Goal: Task Accomplishment & Management: Complete application form

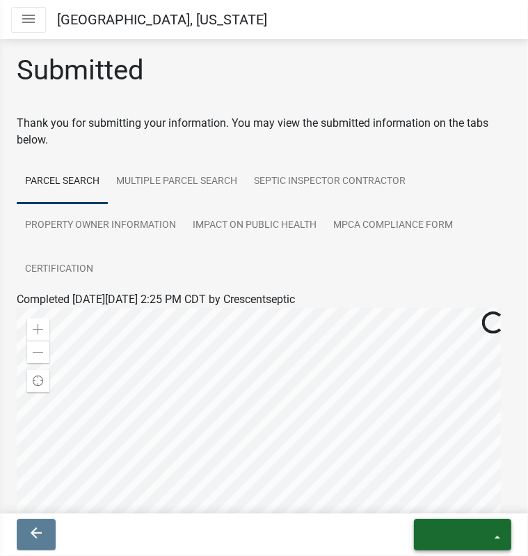
click at [497, 535] on button "exit" at bounding box center [462, 534] width 97 height 31
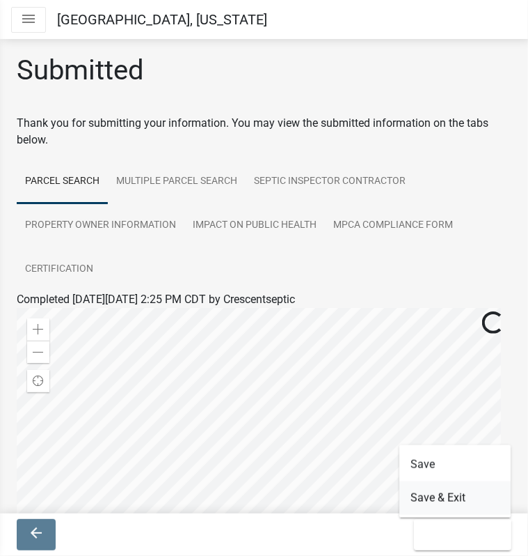
click at [454, 497] on button "Save & Exit" at bounding box center [455, 497] width 111 height 33
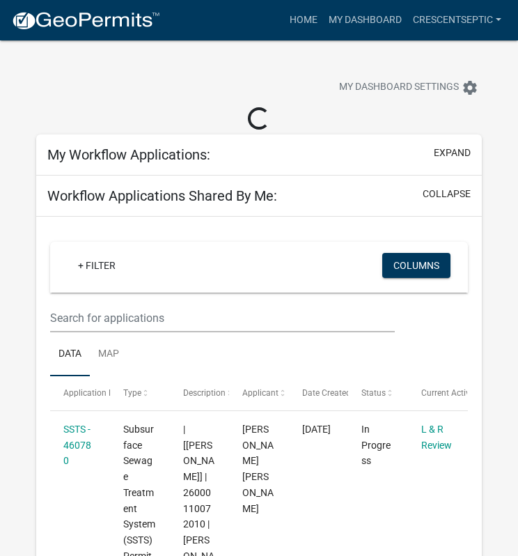
select select "3: 100"
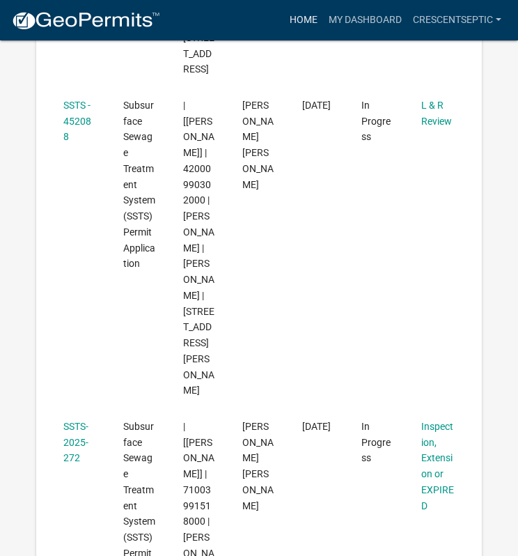
scroll to position [25853, 0]
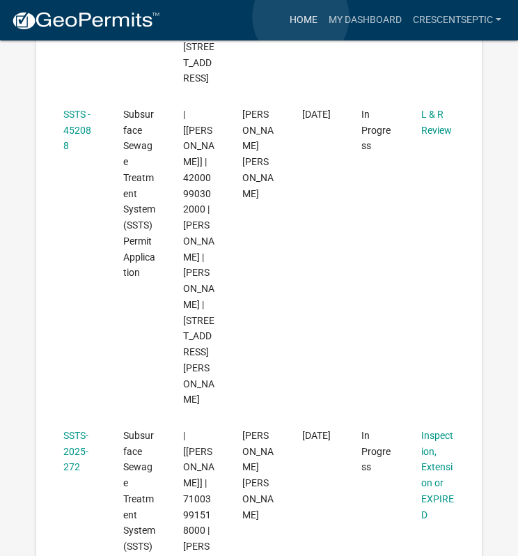
click at [301, 17] on link "Home" at bounding box center [303, 20] width 39 height 26
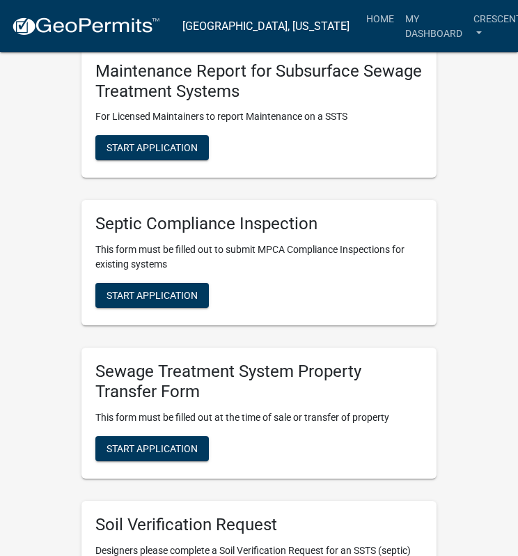
scroll to position [1253, 0]
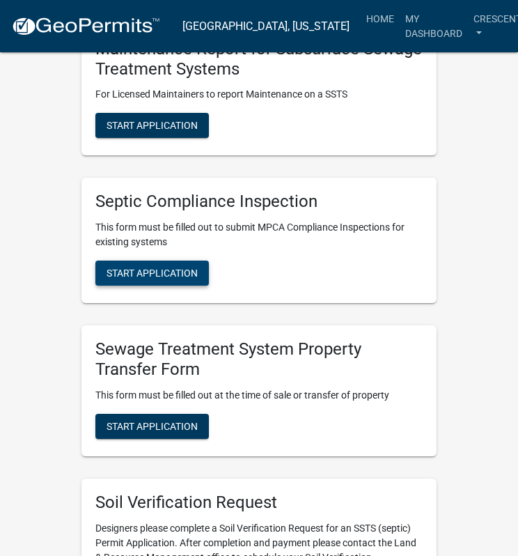
click at [175, 273] on span "Start Application" at bounding box center [152, 272] width 91 height 11
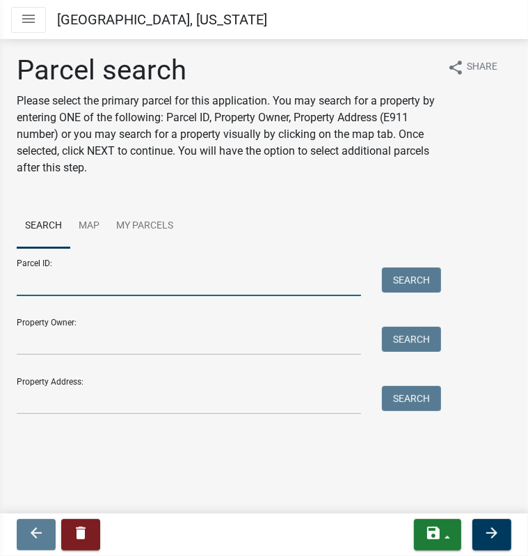
drag, startPoint x: 42, startPoint y: 285, endPoint x: 58, endPoint y: 285, distance: 16.7
click at [42, 285] on input "Parcel ID:" at bounding box center [189, 281] width 345 height 29
paste input "39000990339000"
type input "39000990339000"
drag, startPoint x: 417, startPoint y: 286, endPoint x: 370, endPoint y: 281, distance: 47.0
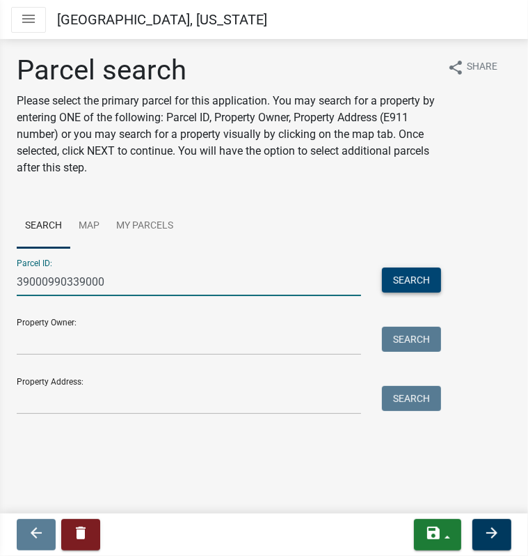
click at [417, 285] on button "Search" at bounding box center [411, 279] width 59 height 25
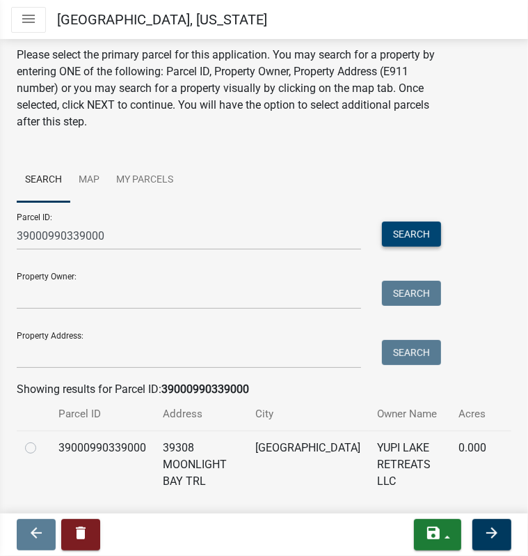
scroll to position [70, 0]
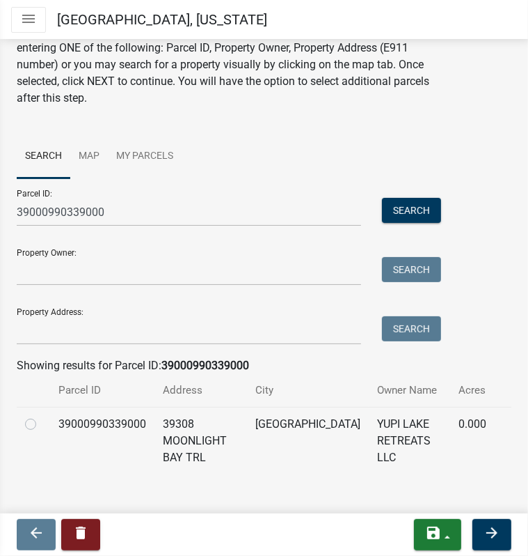
click at [42, 416] on label at bounding box center [42, 416] width 0 height 0
click at [42, 422] on input "radio" at bounding box center [46, 420] width 9 height 9
radio input "true"
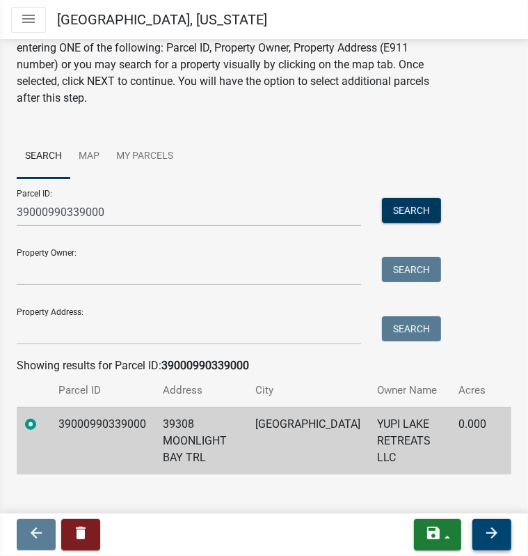
click at [485, 532] on icon "arrow_forward" at bounding box center [492, 532] width 17 height 17
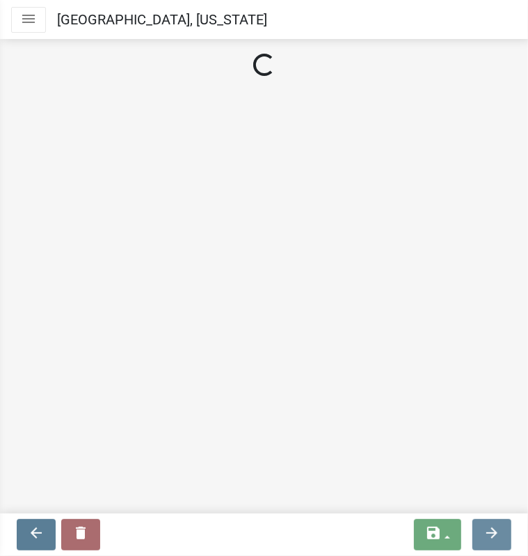
scroll to position [0, 0]
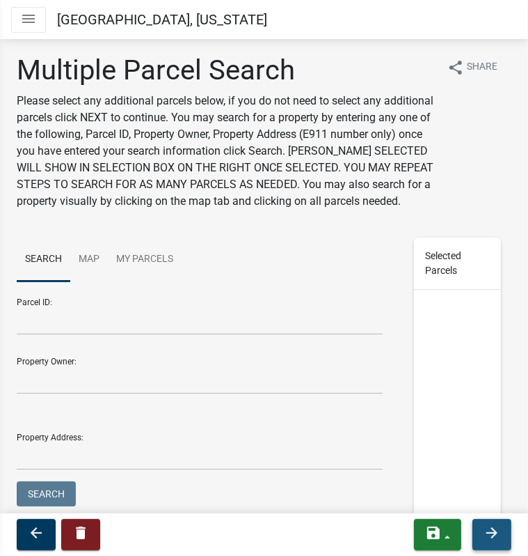
click at [496, 539] on icon "arrow_forward" at bounding box center [492, 532] width 17 height 17
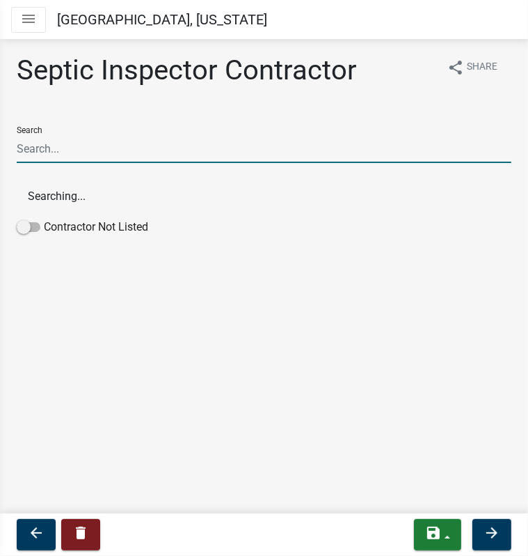
click at [69, 153] on input "Search" at bounding box center [264, 148] width 495 height 29
type input "cresc"
click at [81, 193] on button "Crescent Septic Services LLC (Septic Inspector Contractor)" at bounding box center [264, 196] width 495 height 33
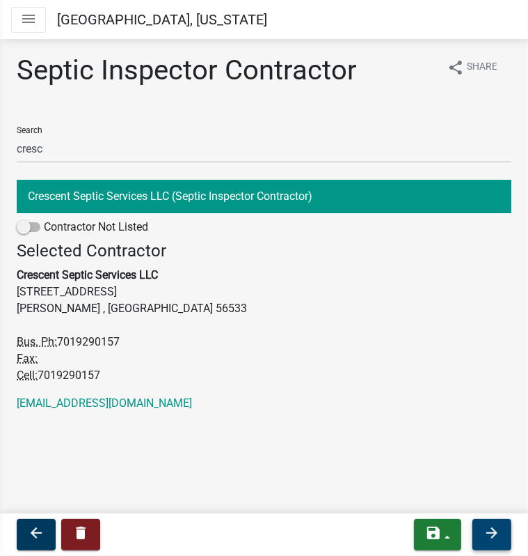
click at [502, 535] on button "arrow_forward" at bounding box center [492, 534] width 39 height 31
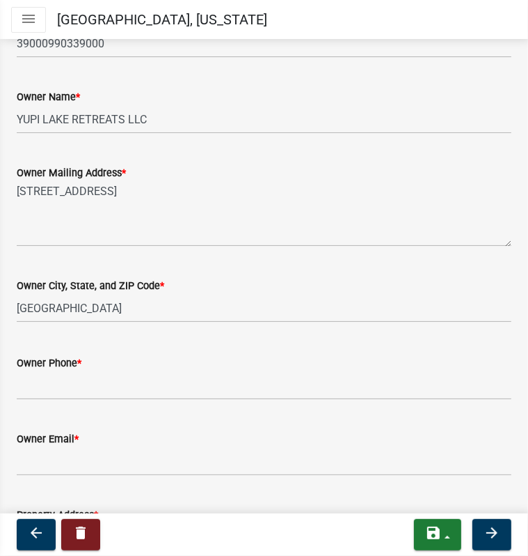
scroll to position [278, 0]
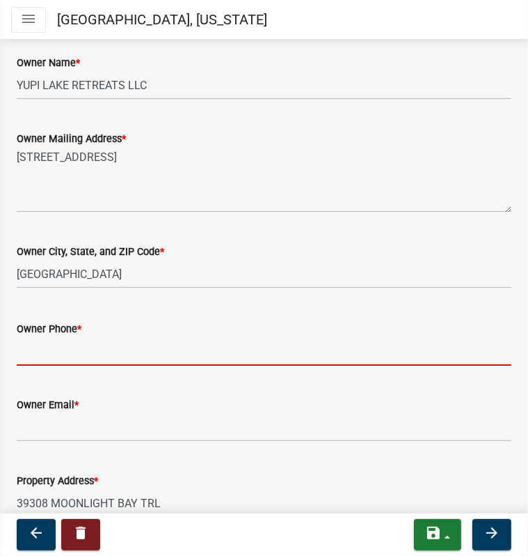
click at [66, 350] on input "Owner Phone *" at bounding box center [264, 351] width 495 height 29
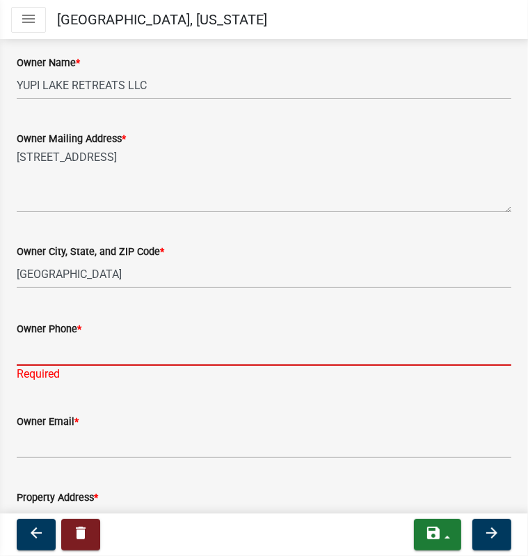
click at [70, 340] on input "Owner Phone *" at bounding box center [264, 351] width 495 height 29
paste input "[PHONE_NUMBER]"
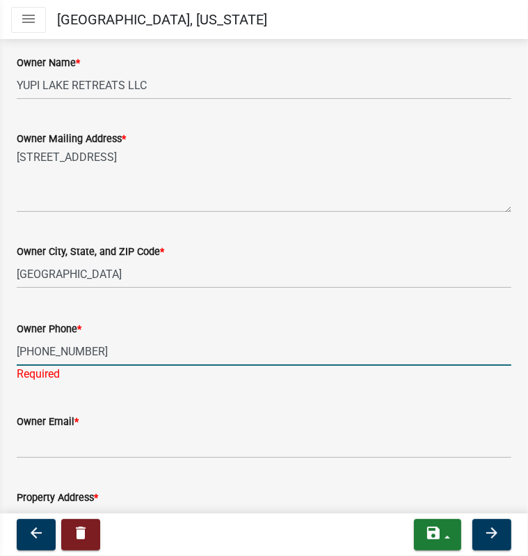
type input "[PHONE_NUMBER]"
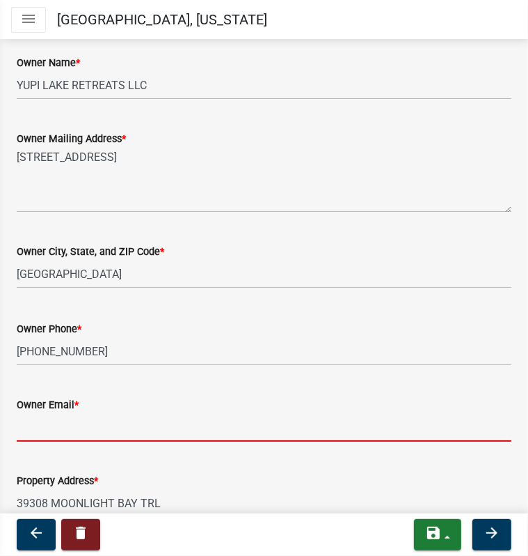
click at [42, 423] on input "Owner Email *" at bounding box center [264, 427] width 495 height 29
paste input "[PERSON_NAME]@investkmd"
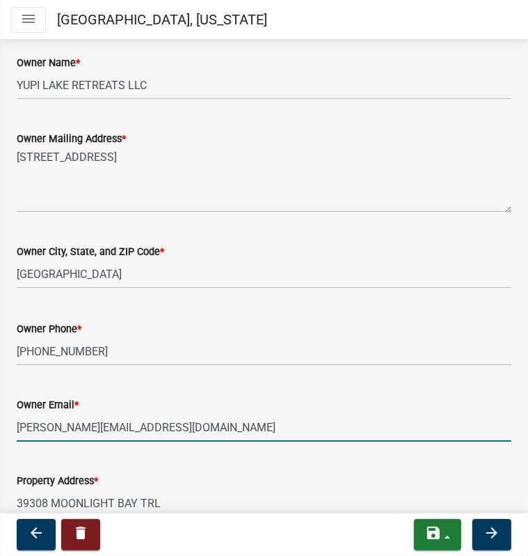
click at [267, 421] on input "[PERSON_NAME][EMAIL_ADDRESS][DOMAIN_NAME]" at bounding box center [264, 427] width 495 height 29
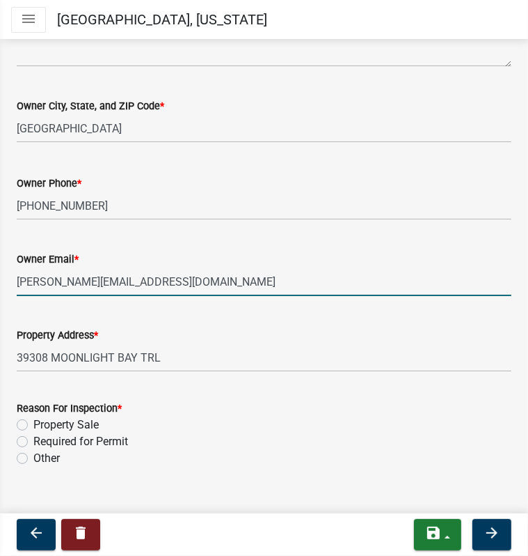
scroll to position [443, 0]
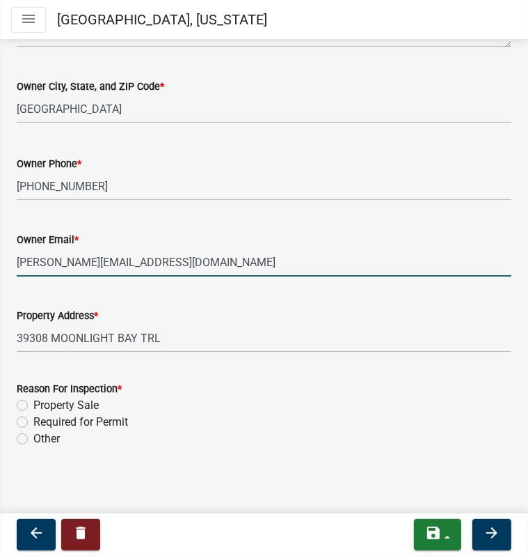
type input "[PERSON_NAME][EMAIL_ADDRESS][DOMAIN_NAME]"
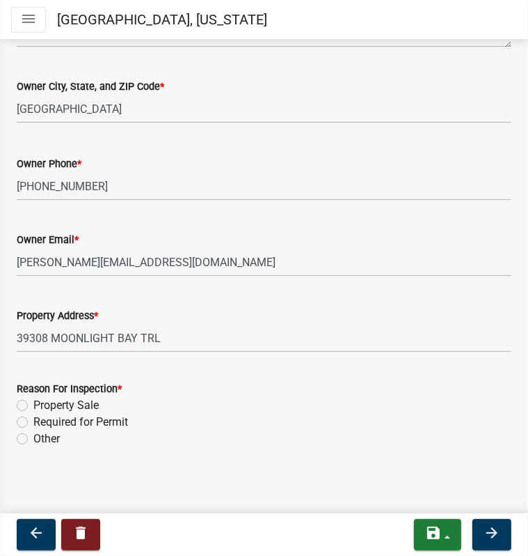
click at [33, 418] on label "Required for Permit" at bounding box center [80, 422] width 95 height 17
click at [33, 418] on input "Required for Permit" at bounding box center [37, 418] width 9 height 9
radio input "true"
click at [489, 531] on icon "arrow_forward" at bounding box center [492, 532] width 17 height 17
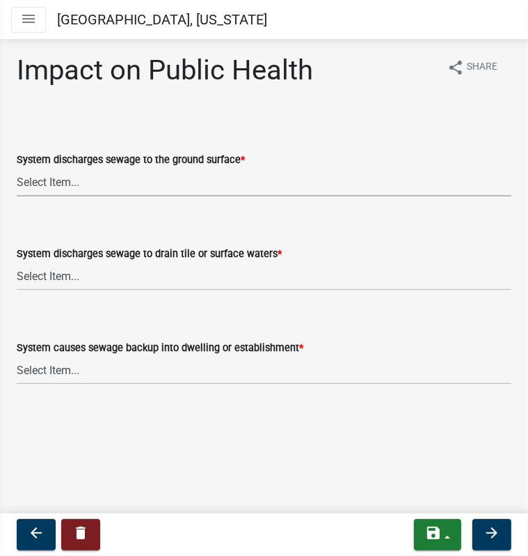
click at [63, 176] on select "Select Item... Yes No" at bounding box center [264, 182] width 495 height 29
click at [17, 168] on select "Select Item... Yes No" at bounding box center [264, 182] width 495 height 29
select select "9c5ef684-d0d4-4879-ab12-905ddbd81a72"
drag, startPoint x: 53, startPoint y: 274, endPoint x: 56, endPoint y: 283, distance: 9.7
click at [53, 274] on select "Select Item... Yes No" at bounding box center [264, 276] width 495 height 29
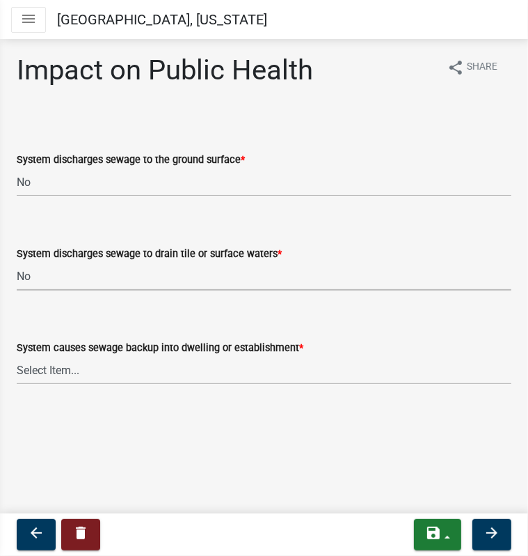
click at [17, 262] on select "Select Item... Yes No" at bounding box center [264, 276] width 495 height 29
select select "7d491a2b-e9f0-4952-b474-53ca749b22af"
click at [58, 367] on select "Select Item... Yes No" at bounding box center [264, 370] width 495 height 29
click at [17, 356] on select "Select Item... Yes No" at bounding box center [264, 370] width 495 height 29
select select "6e07b46b-a403-4f3e-b4fc-218acc732c01"
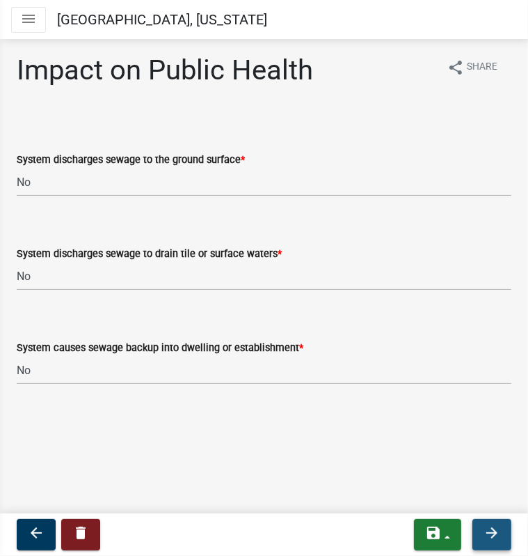
click at [487, 531] on icon "arrow_forward" at bounding box center [492, 532] width 17 height 17
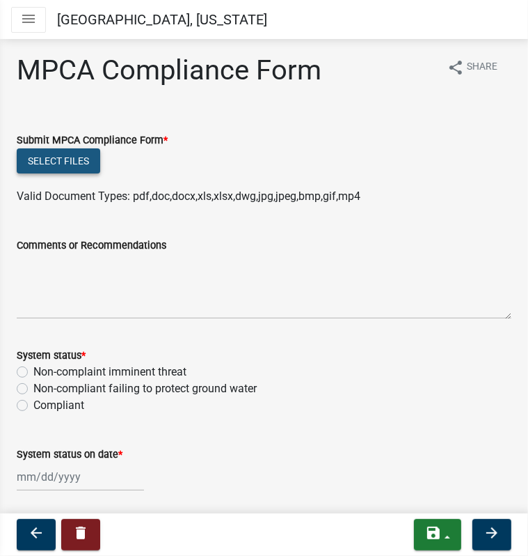
click at [45, 156] on button "Select files" at bounding box center [59, 160] width 84 height 25
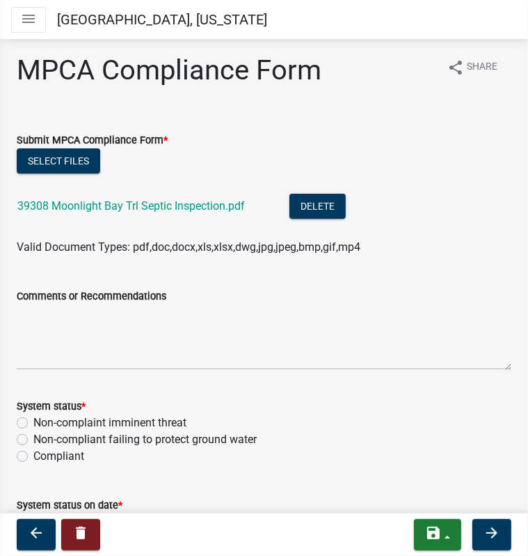
drag, startPoint x: 22, startPoint y: 437, endPoint x: 28, endPoint y: 430, distance: 9.5
click at [33, 437] on label "Non-compliant failing to protect ground water" at bounding box center [144, 439] width 223 height 17
click at [33, 437] on input "Non-compliant failing to protect ground water" at bounding box center [37, 435] width 9 height 9
radio input "true"
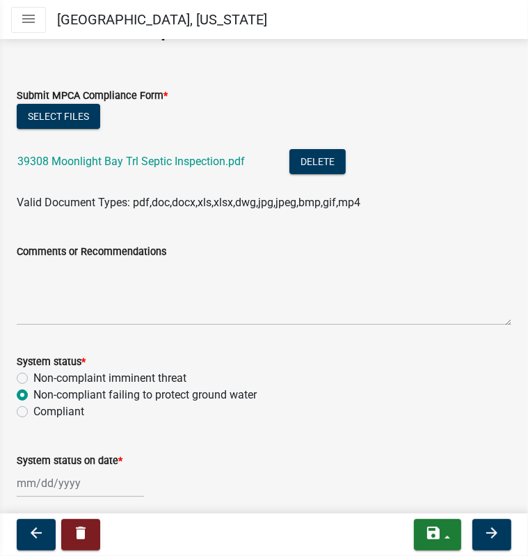
scroll to position [95, 0]
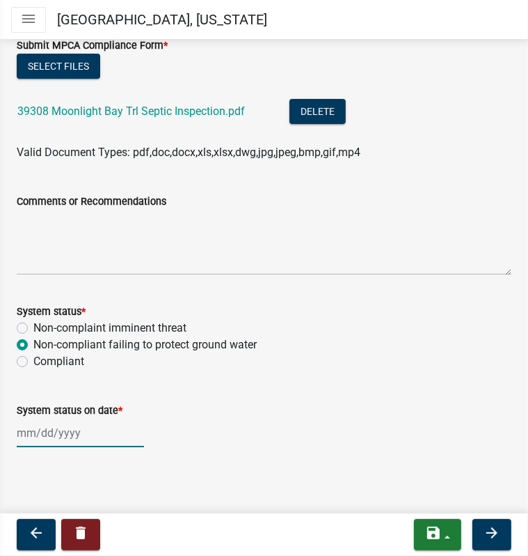
click at [47, 435] on div at bounding box center [80, 432] width 127 height 29
select select "8"
select select "2025"
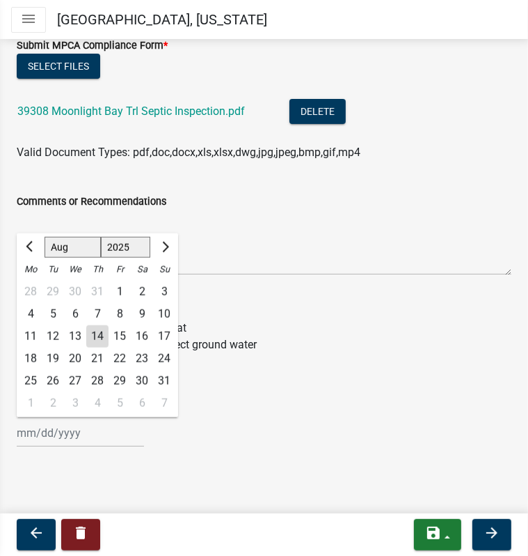
click at [97, 335] on div "14" at bounding box center [97, 336] width 22 height 22
type input "[DATE]"
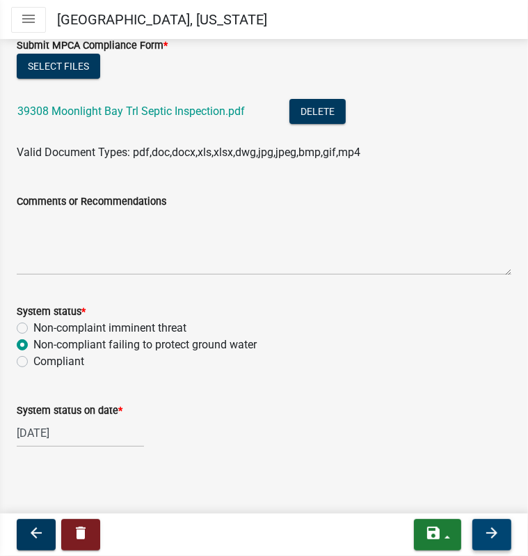
click at [487, 532] on icon "arrow_forward" at bounding box center [492, 532] width 17 height 17
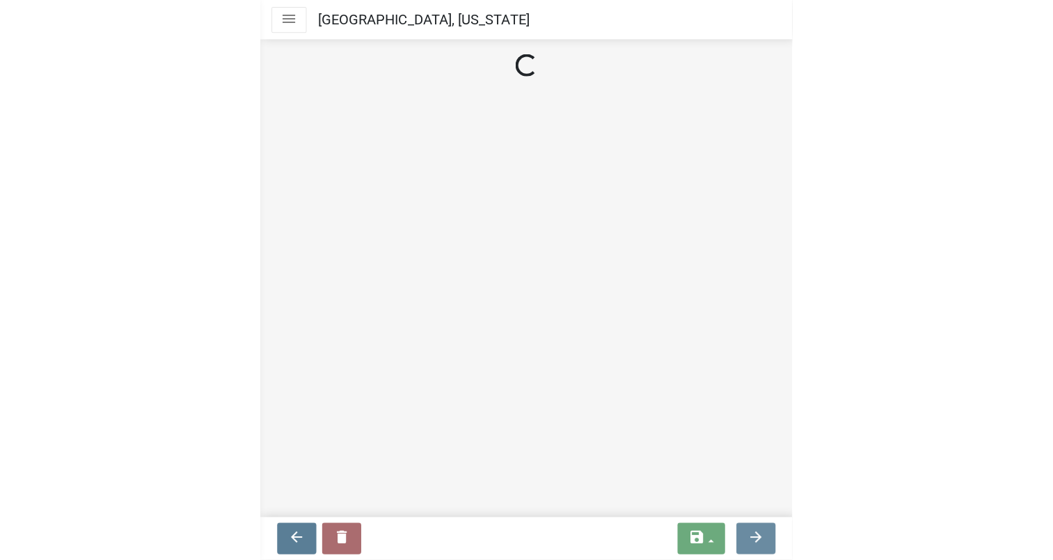
scroll to position [0, 0]
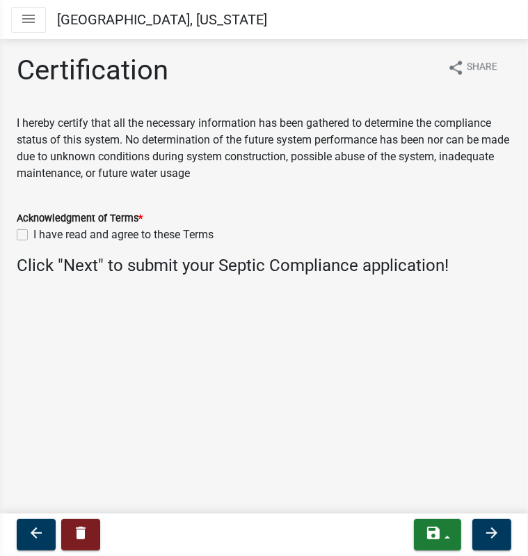
click at [33, 235] on label "I have read and agree to these Terms" at bounding box center [123, 234] width 180 height 17
click at [33, 235] on input "I have read and agree to these Terms" at bounding box center [37, 230] width 9 height 9
checkbox input "true"
click at [491, 533] on icon "arrow_forward" at bounding box center [492, 532] width 17 height 17
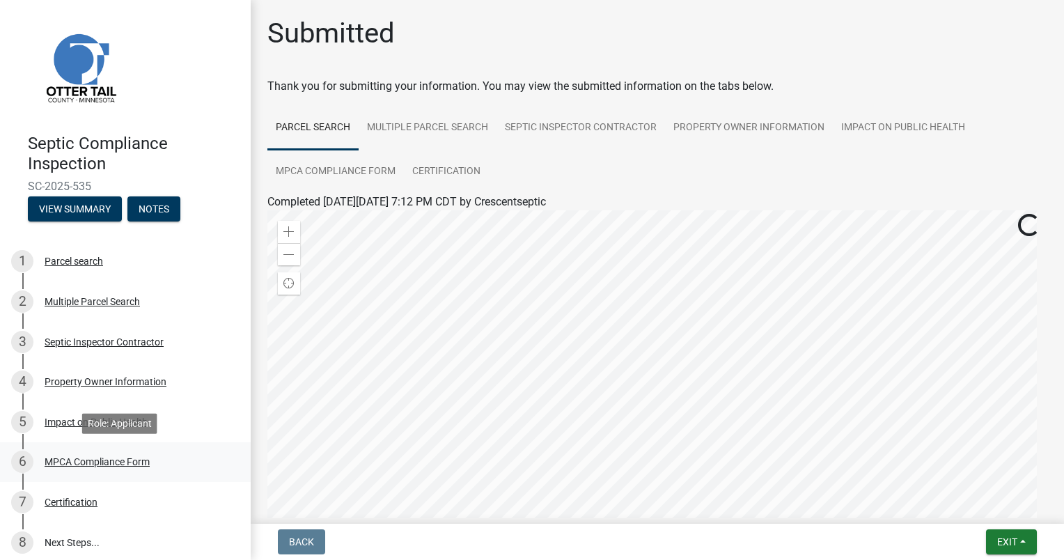
click at [72, 462] on div "MPCA Compliance Form" at bounding box center [97, 462] width 105 height 10
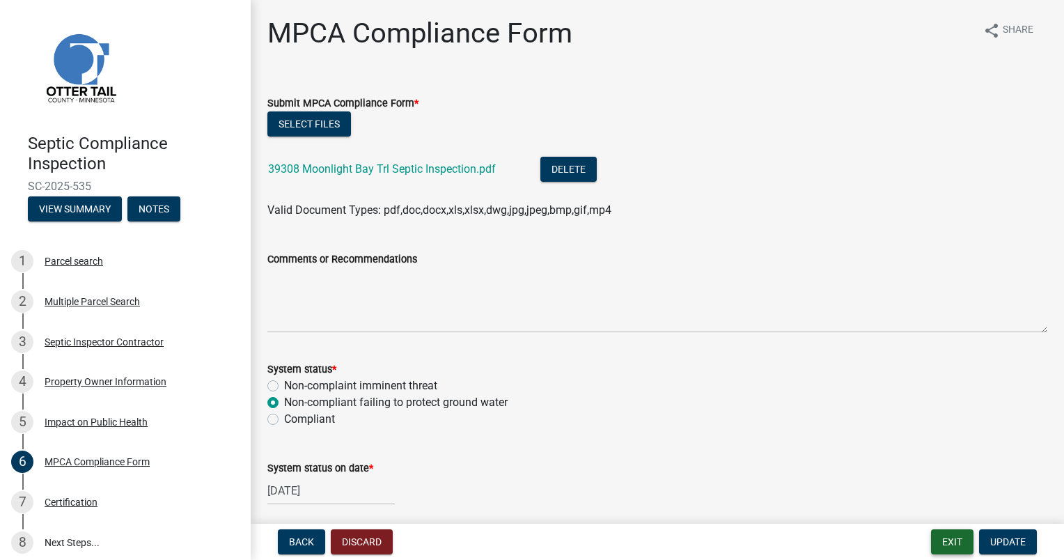
click at [528, 540] on button "Exit" at bounding box center [952, 541] width 42 height 25
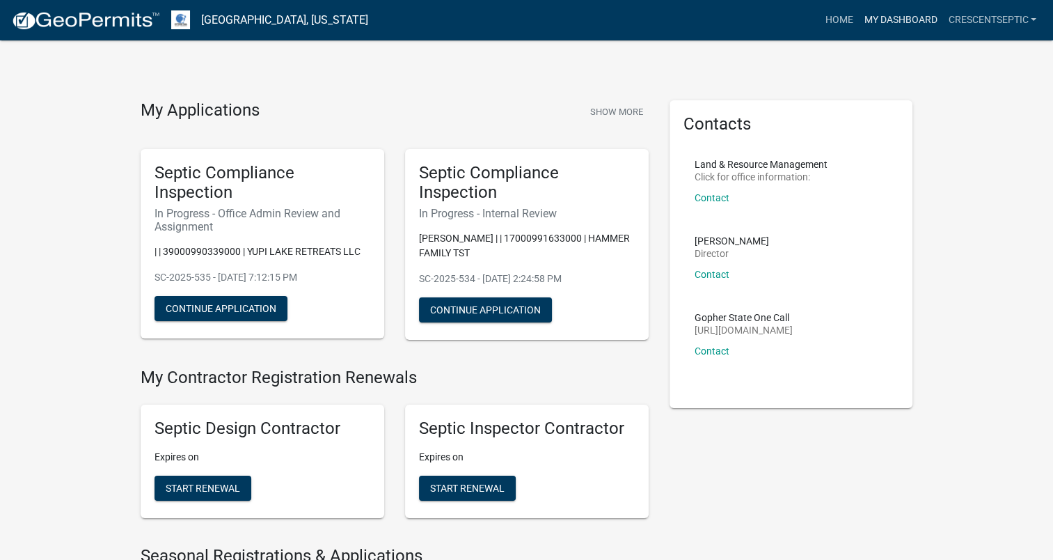
click at [528, 24] on link "My Dashboard" at bounding box center [900, 20] width 84 height 26
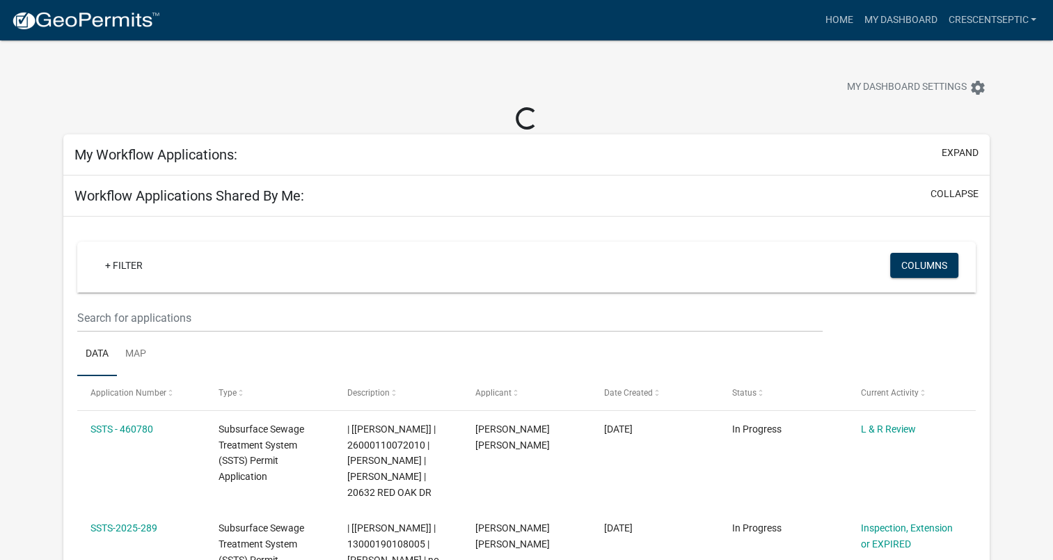
select select "3: 100"
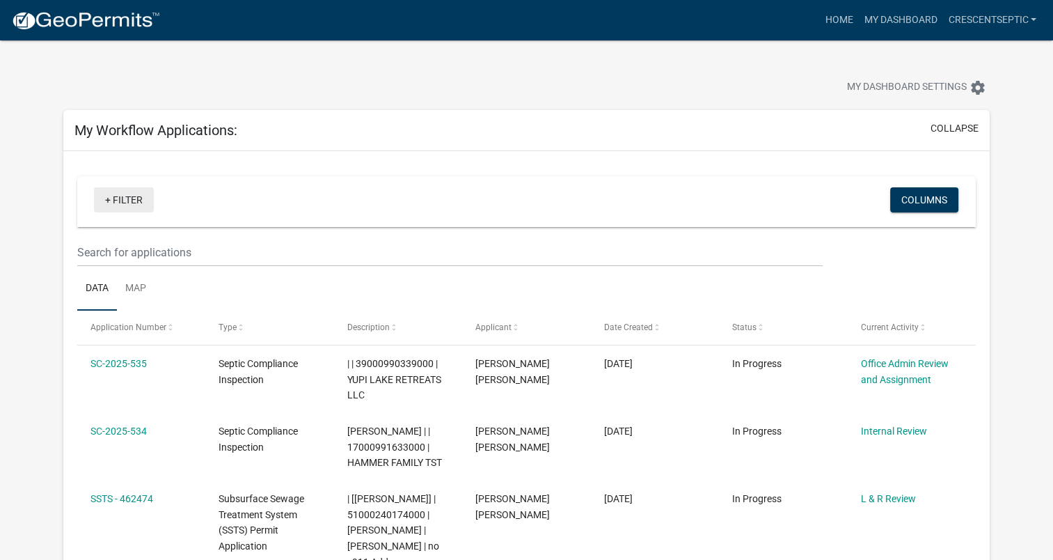
click at [108, 199] on link "+ Filter" at bounding box center [124, 199] width 60 height 25
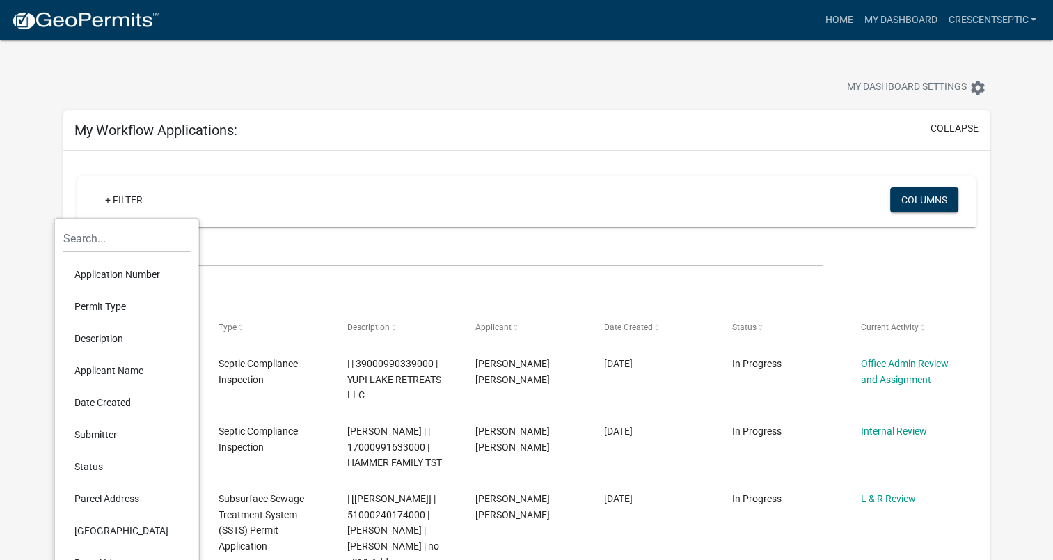
click at [93, 334] on li "Description" at bounding box center [126, 338] width 127 height 32
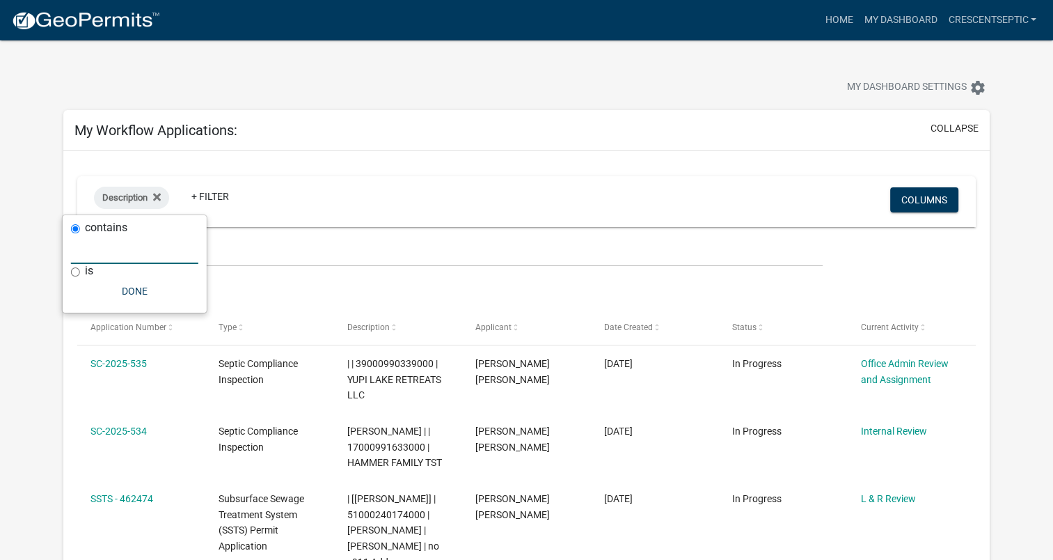
click at [100, 251] on input "text" at bounding box center [134, 249] width 127 height 29
paste input "26439"
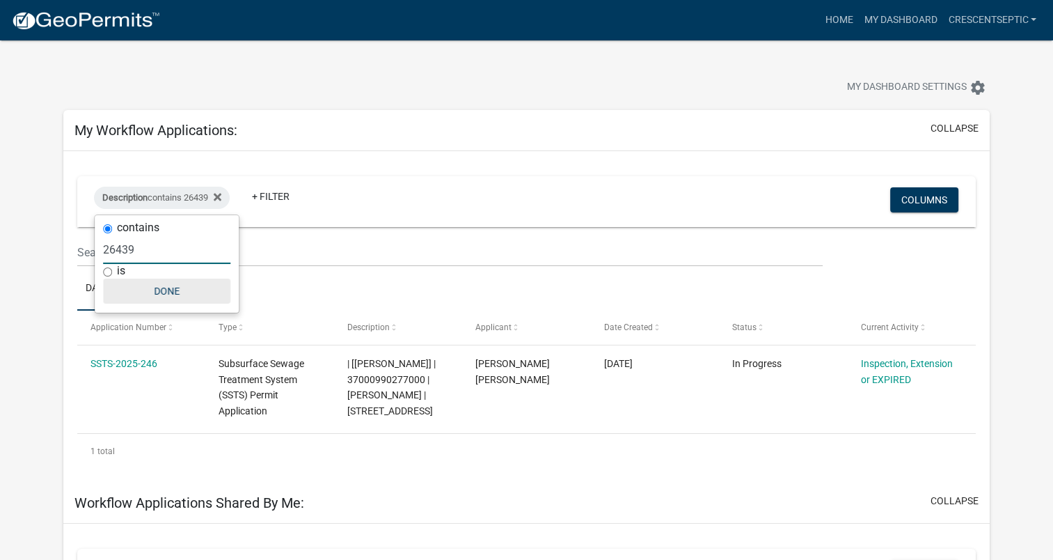
type input "26439"
click at [162, 290] on button "Done" at bounding box center [166, 290] width 127 height 25
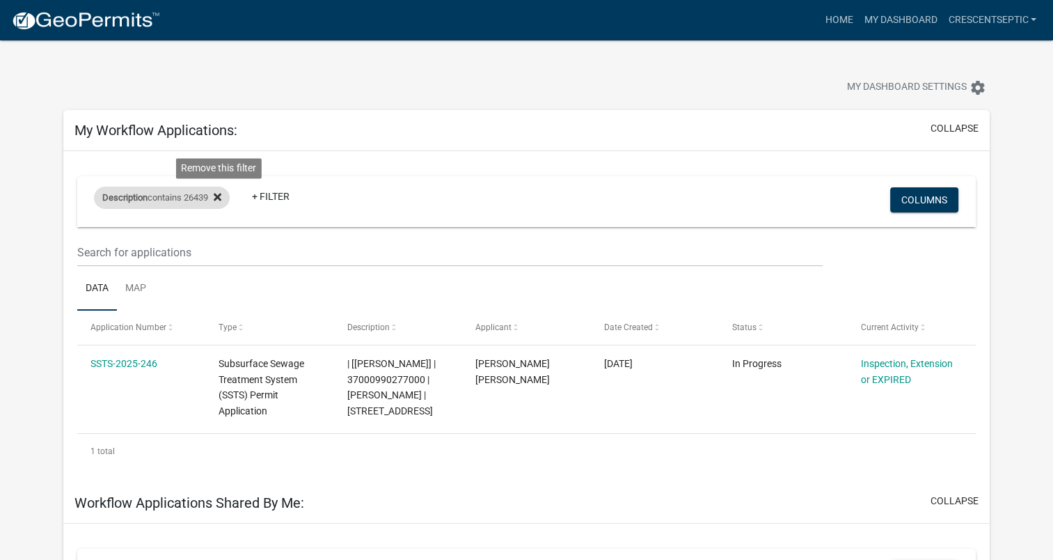
click at [221, 195] on icon at bounding box center [218, 197] width 8 height 8
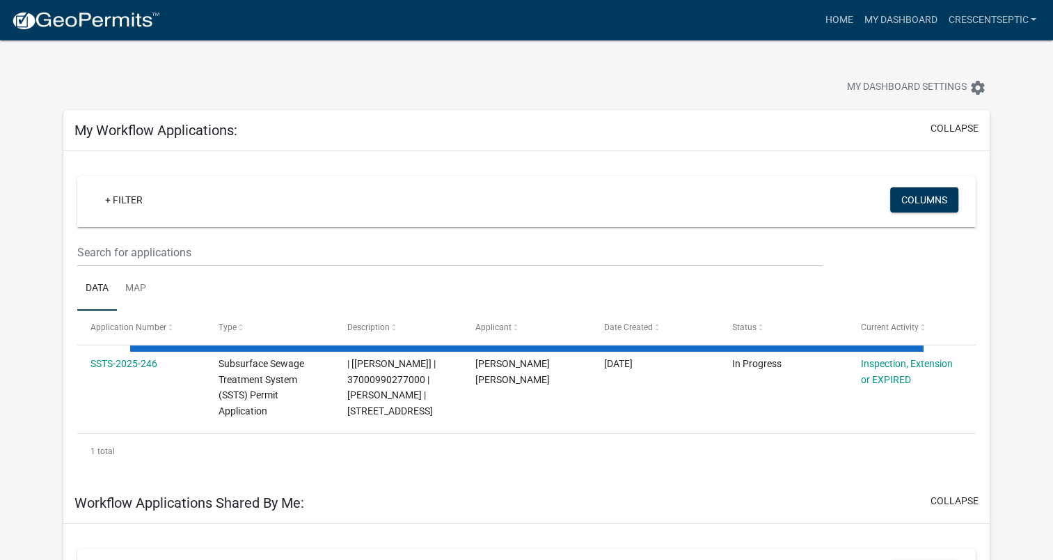
select select "3: 100"
